Goal: Obtain resource: Download file/media

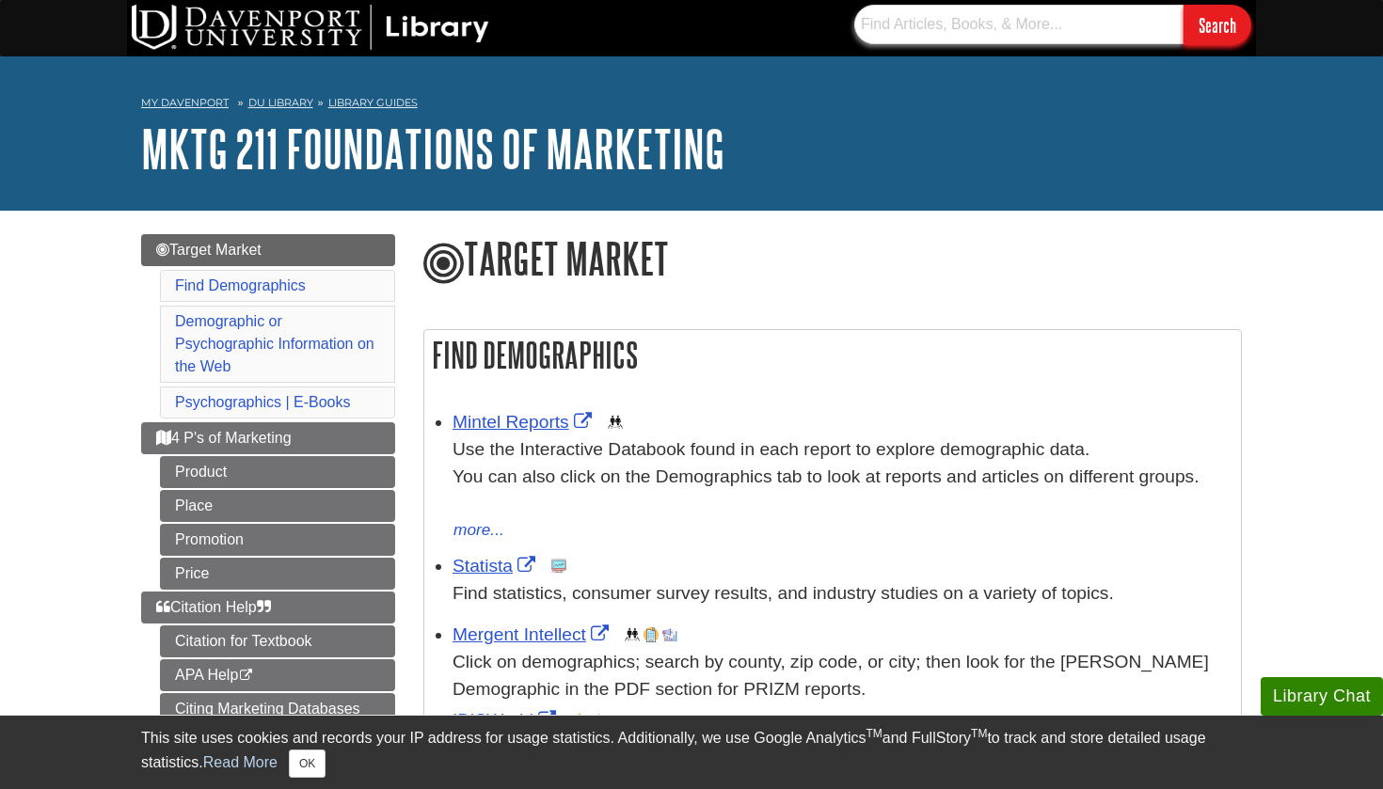
click at [1028, 32] on input "text" at bounding box center [1018, 25] width 329 height 40
type input "headphones"
click at [1216, 24] on input "Search" at bounding box center [1217, 25] width 68 height 40
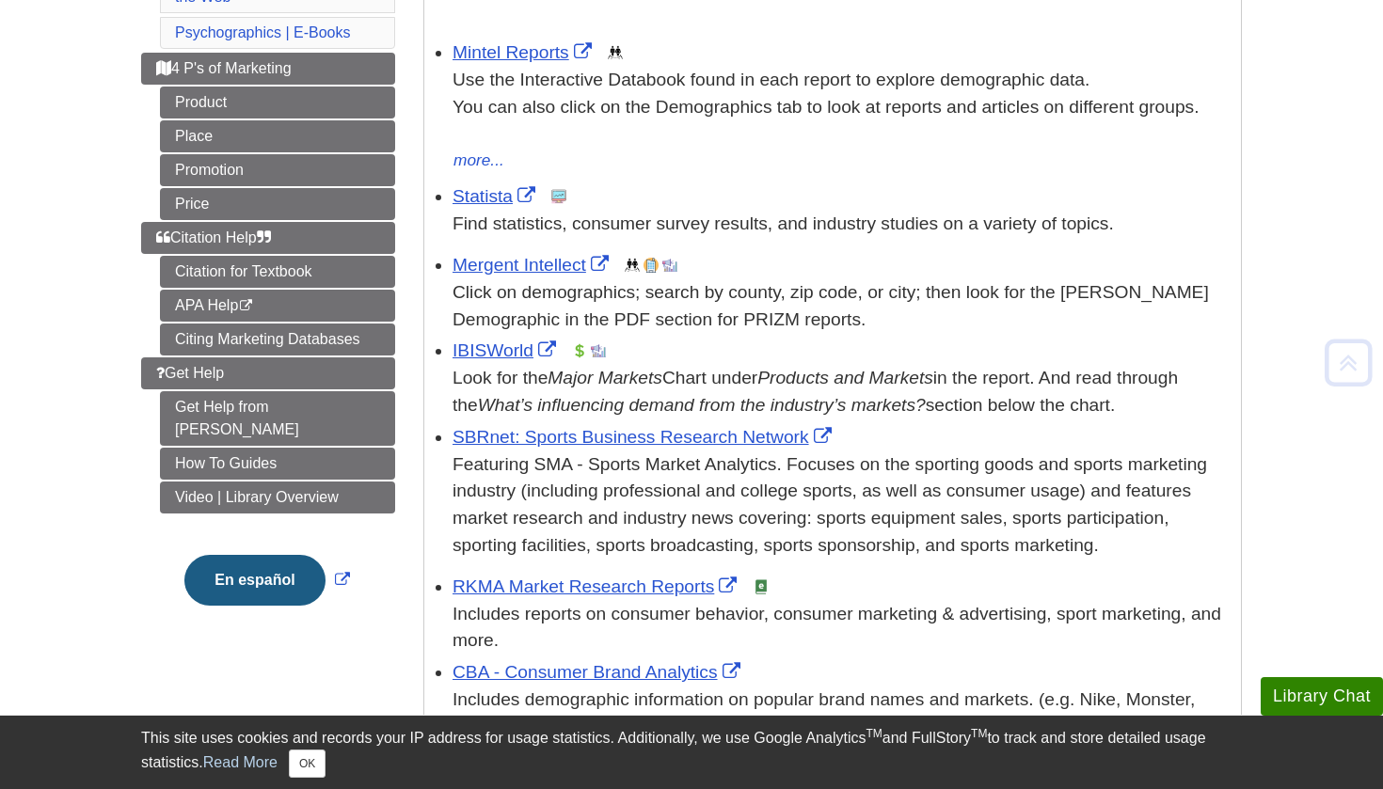
scroll to position [372, 0]
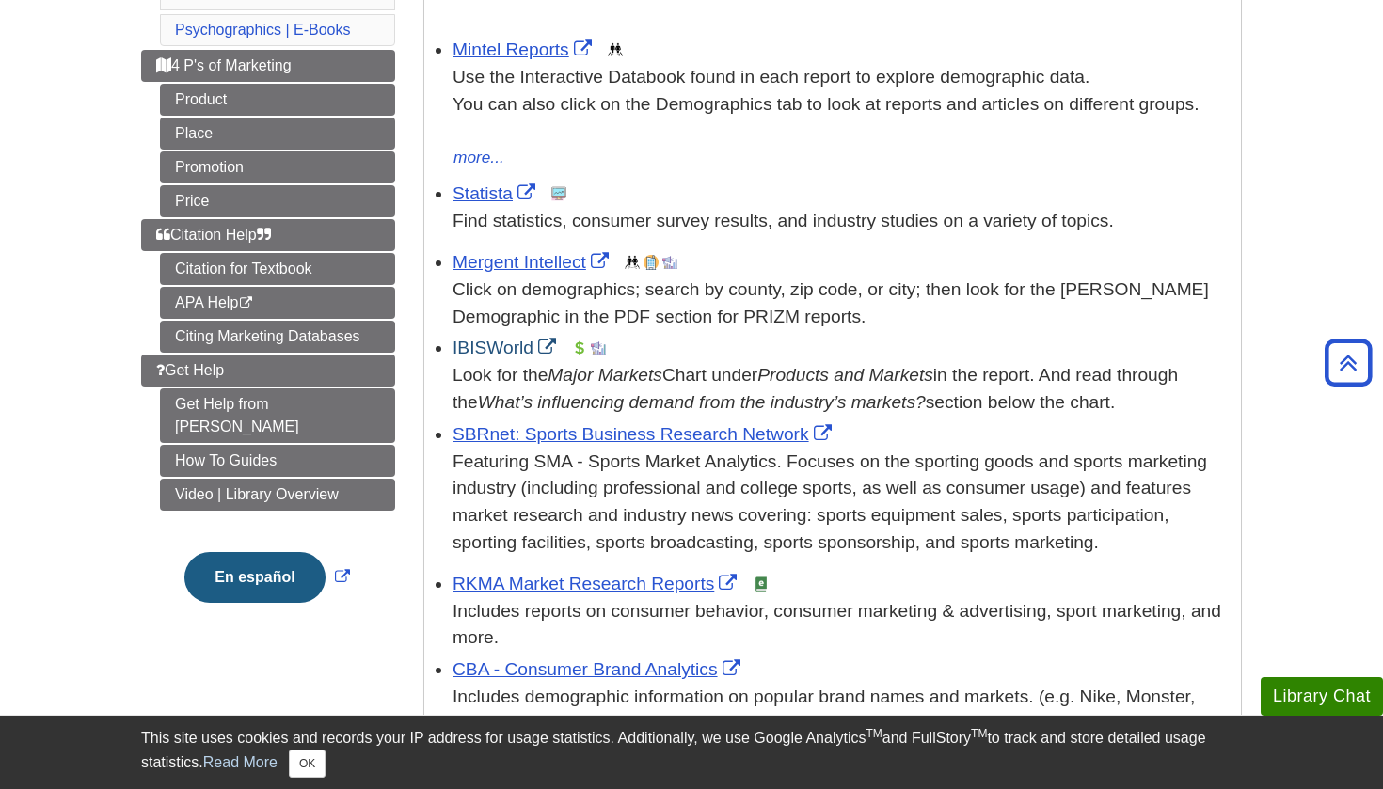
click at [503, 340] on link "IBISWorld" at bounding box center [506, 348] width 108 height 20
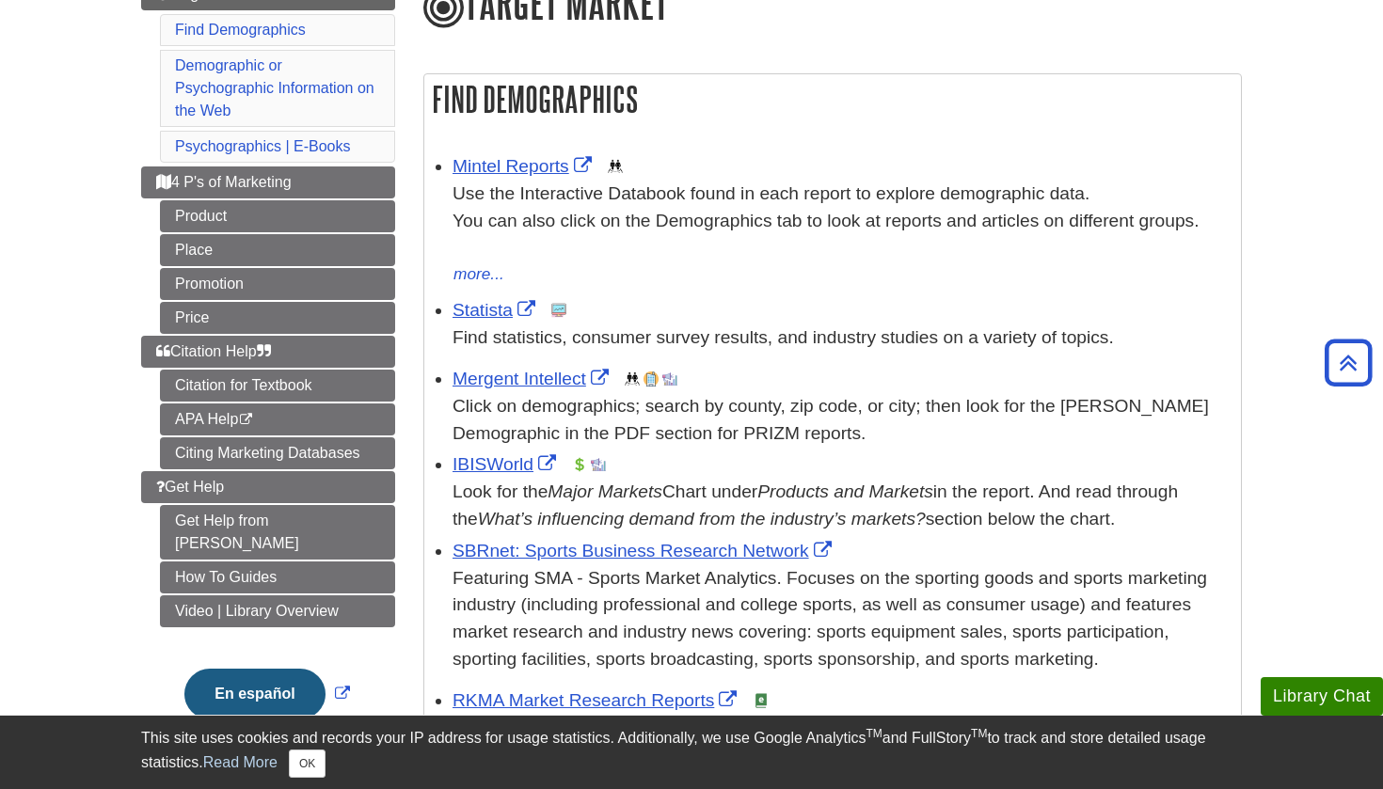
scroll to position [248, 0]
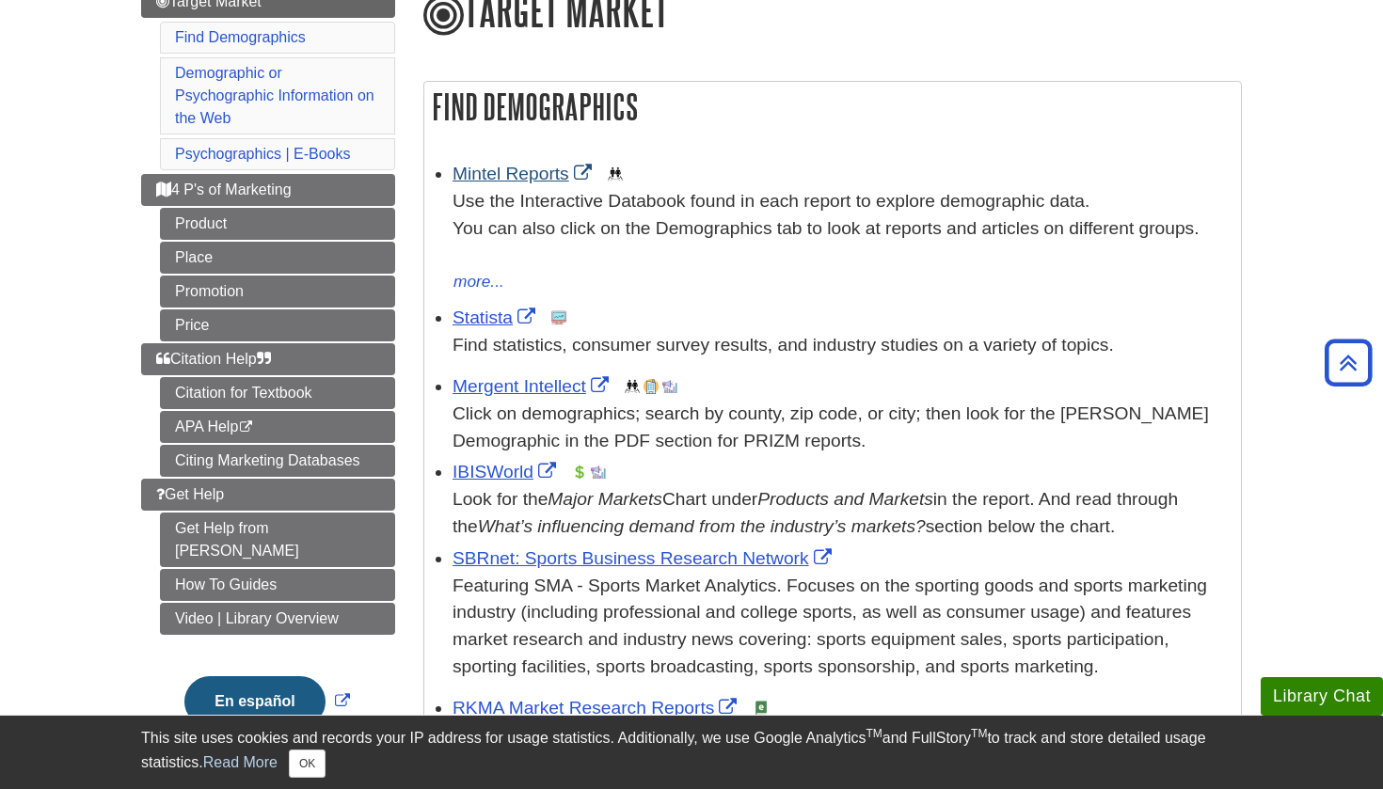
click at [519, 174] on link "Mintel Reports" at bounding box center [524, 174] width 144 height 20
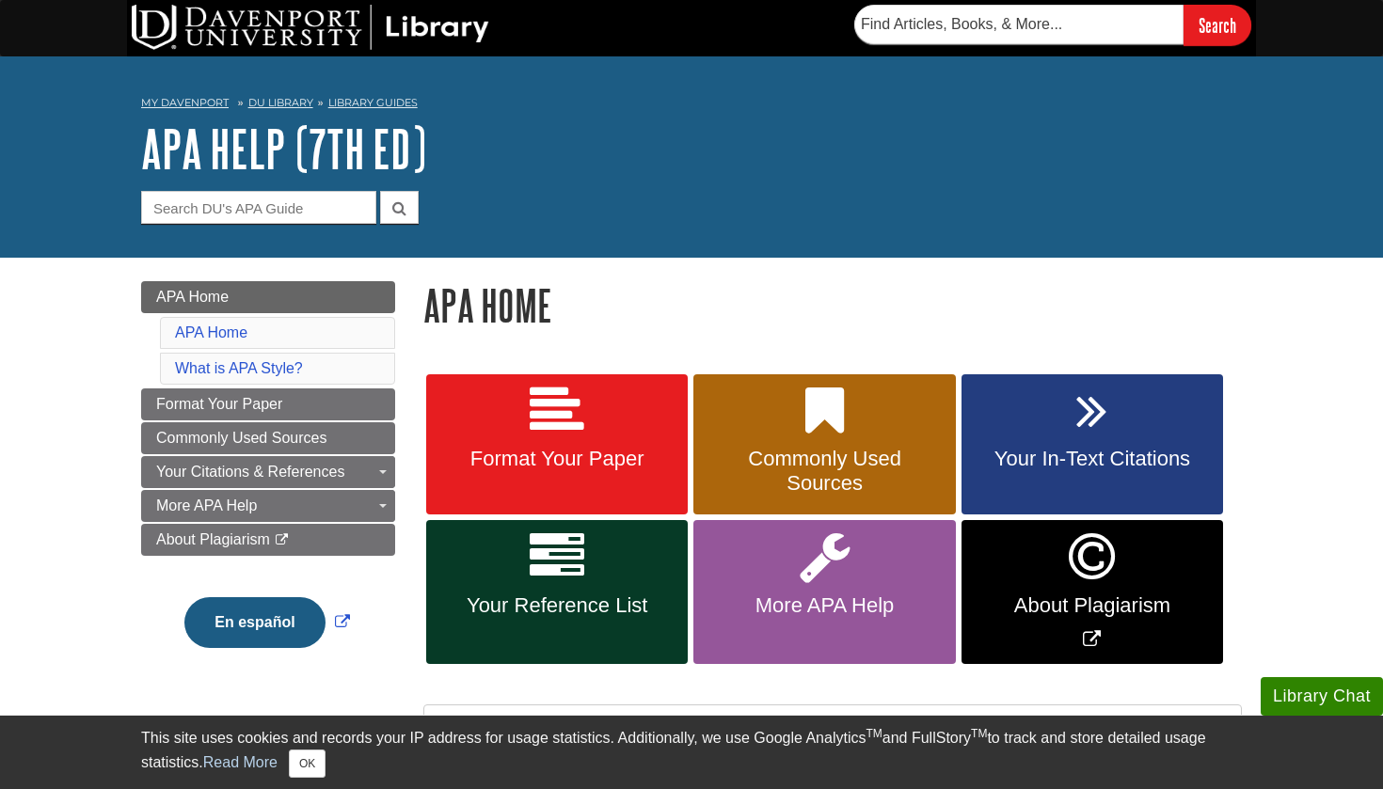
click at [625, 409] on link "Format Your Paper" at bounding box center [556, 444] width 261 height 141
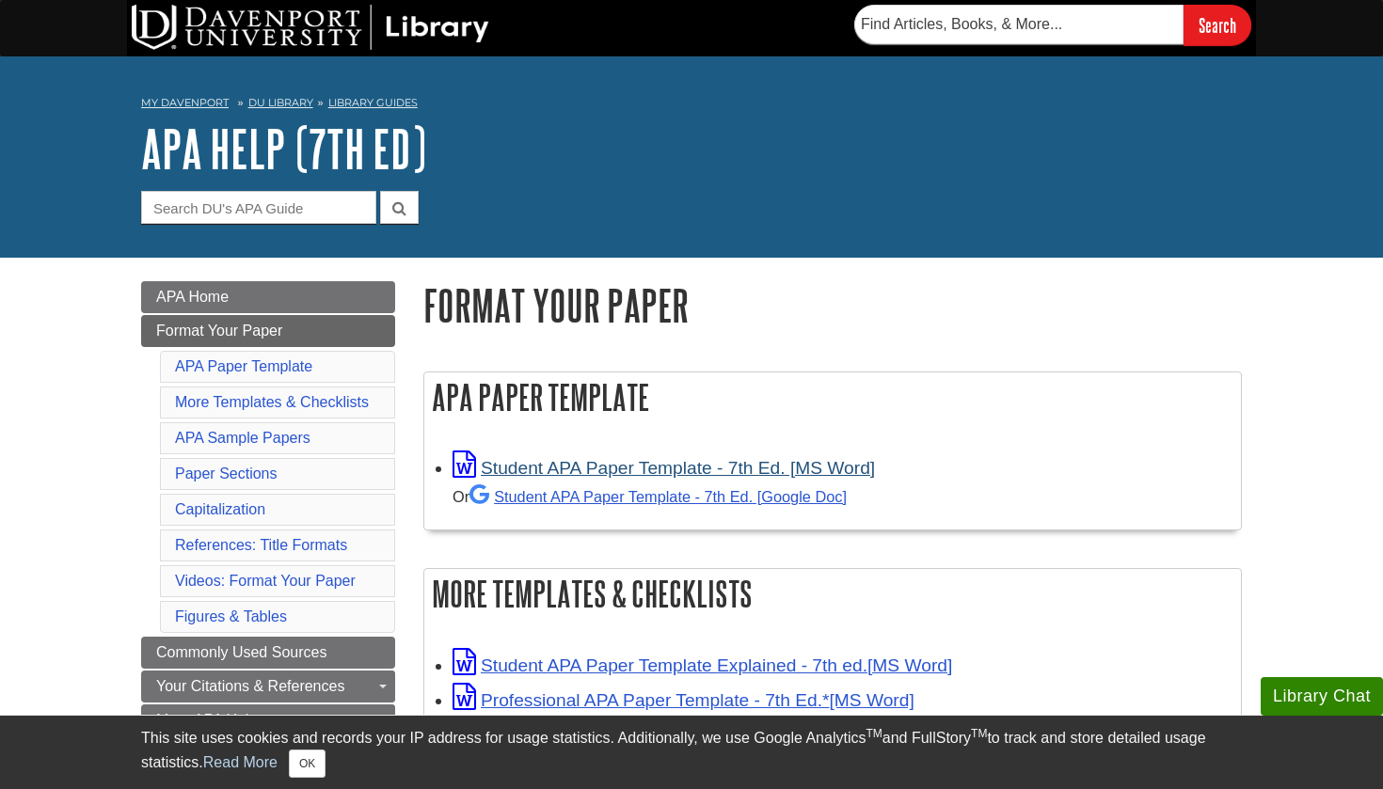
click at [648, 469] on link "Student APA Paper Template - 7th Ed. [MS Word]" at bounding box center [663, 468] width 422 height 20
click at [545, 495] on link "Student APA Paper Template - 7th Ed. [Google Doc]" at bounding box center [657, 496] width 377 height 17
